Goal: Task Accomplishment & Management: Complete application form

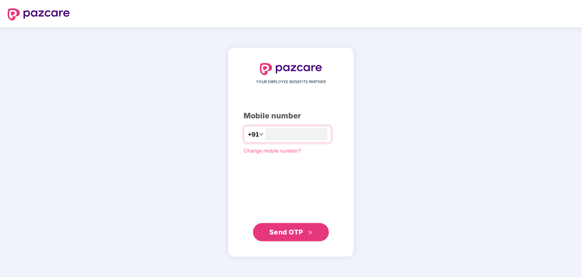
type input "**********"
click at [290, 234] on span "Send OTP" at bounding box center [287, 232] width 34 height 8
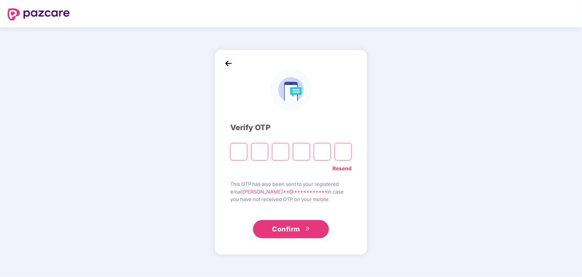
type input "*"
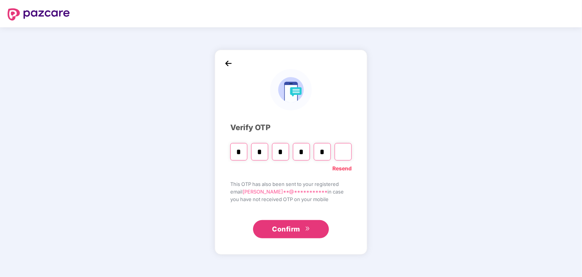
type input "*"
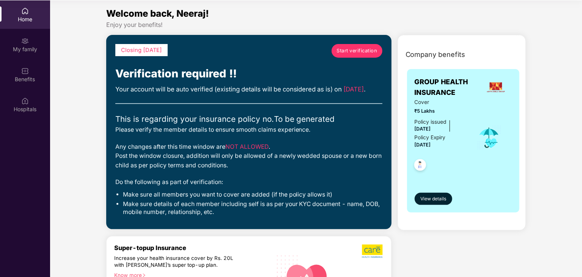
scroll to position [41, 0]
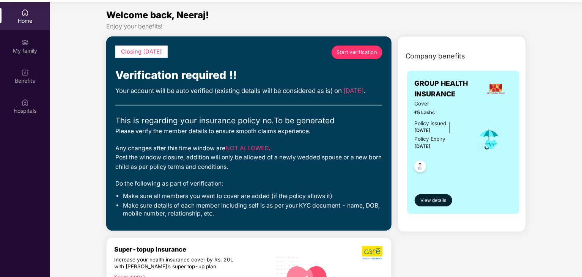
click at [350, 52] on span "Start verification" at bounding box center [357, 53] width 41 height 8
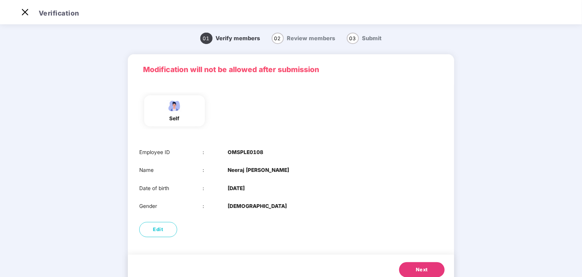
scroll to position [16, 0]
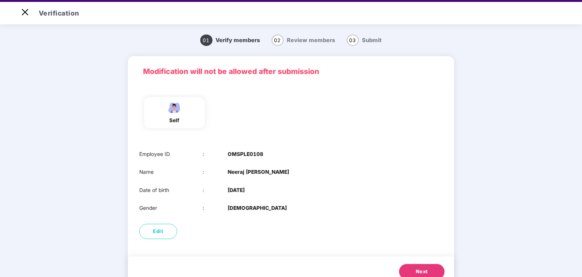
click at [423, 271] on span "Next" at bounding box center [422, 272] width 12 height 8
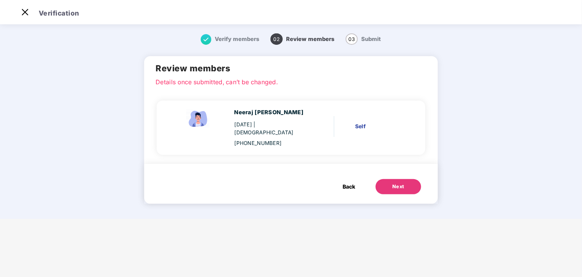
click at [402, 183] on div "Next" at bounding box center [399, 187] width 12 height 8
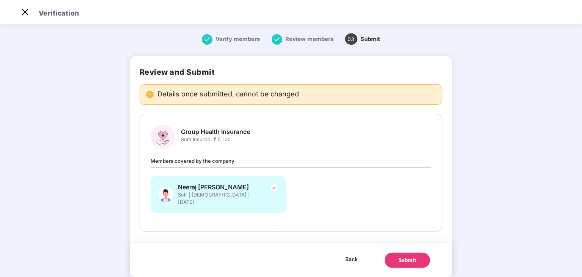
click at [407, 257] on div "Submit" at bounding box center [408, 261] width 18 height 8
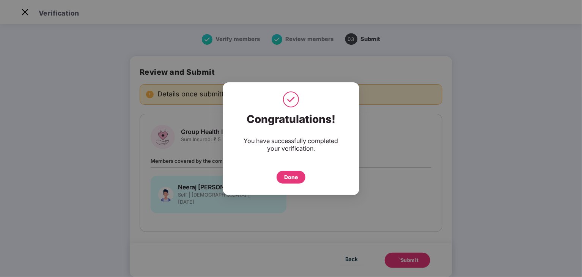
click at [296, 178] on div "Done" at bounding box center [291, 177] width 14 height 8
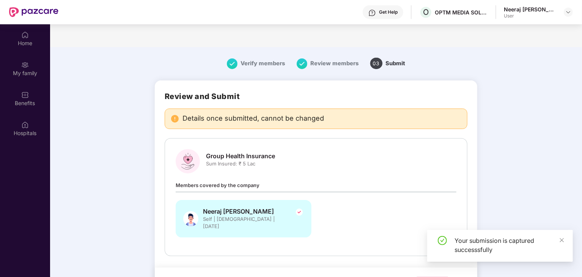
scroll to position [43, 0]
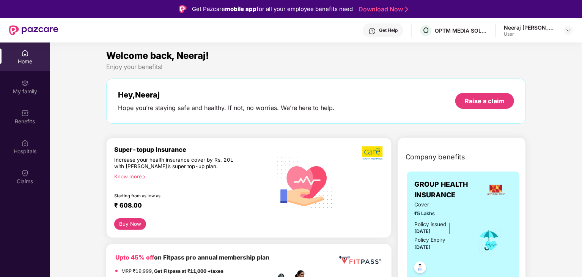
click at [24, 93] on div "My family" at bounding box center [25, 92] width 50 height 8
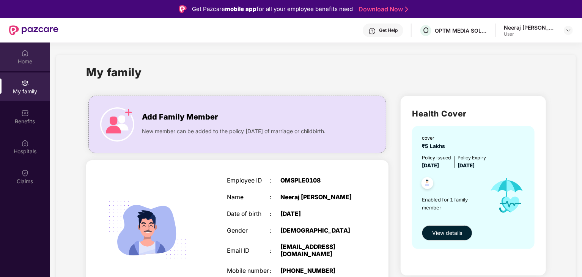
click at [32, 58] on div "Home" at bounding box center [25, 62] width 50 height 8
